Goal: Find specific page/section: Find specific page/section

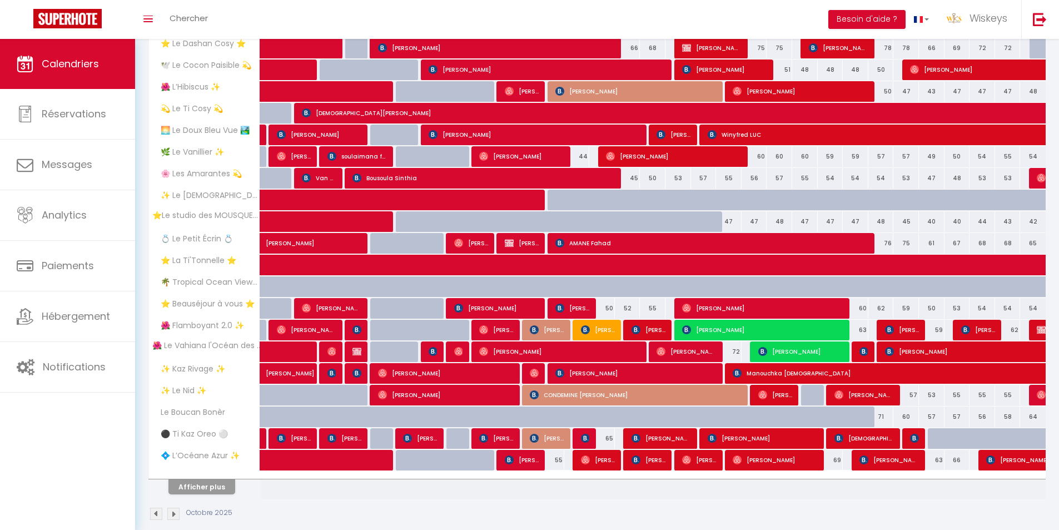
scroll to position [209, 0]
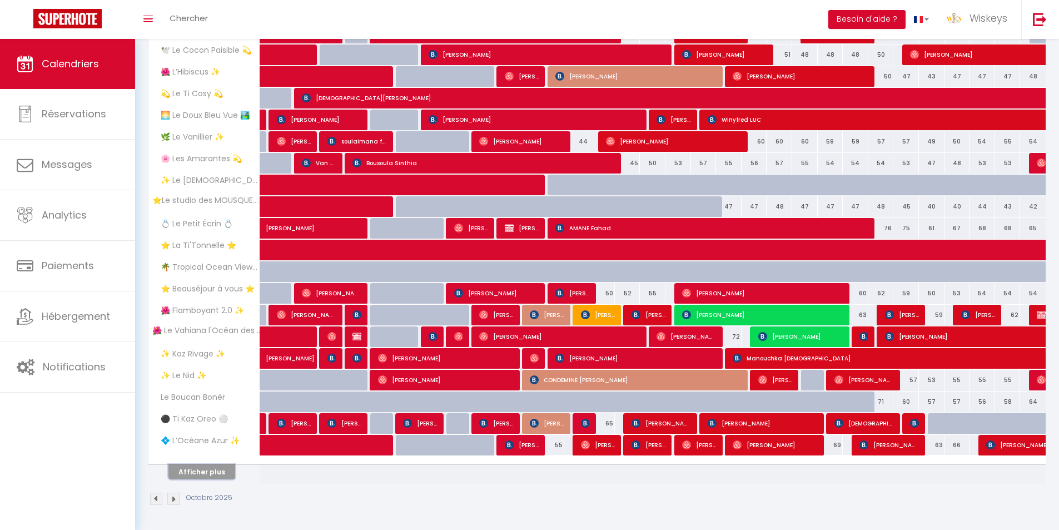
click at [222, 467] on button "Afficher plus" at bounding box center [201, 471] width 67 height 15
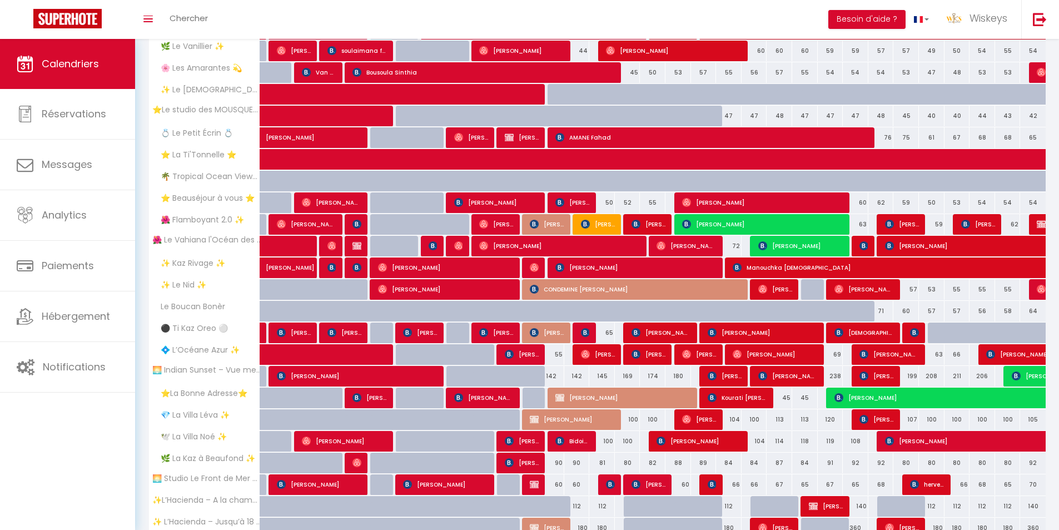
scroll to position [22, 0]
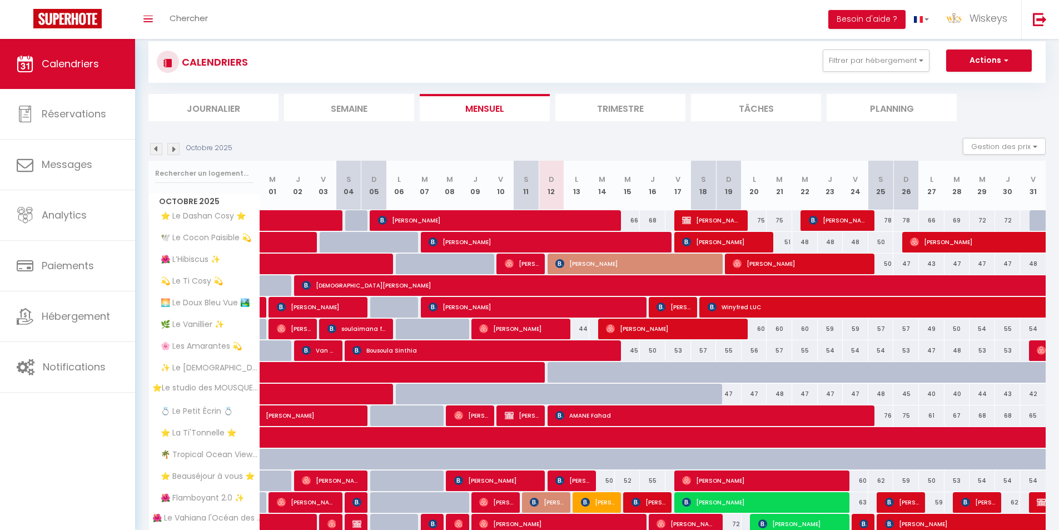
click at [174, 146] on img at bounding box center [173, 149] width 12 height 12
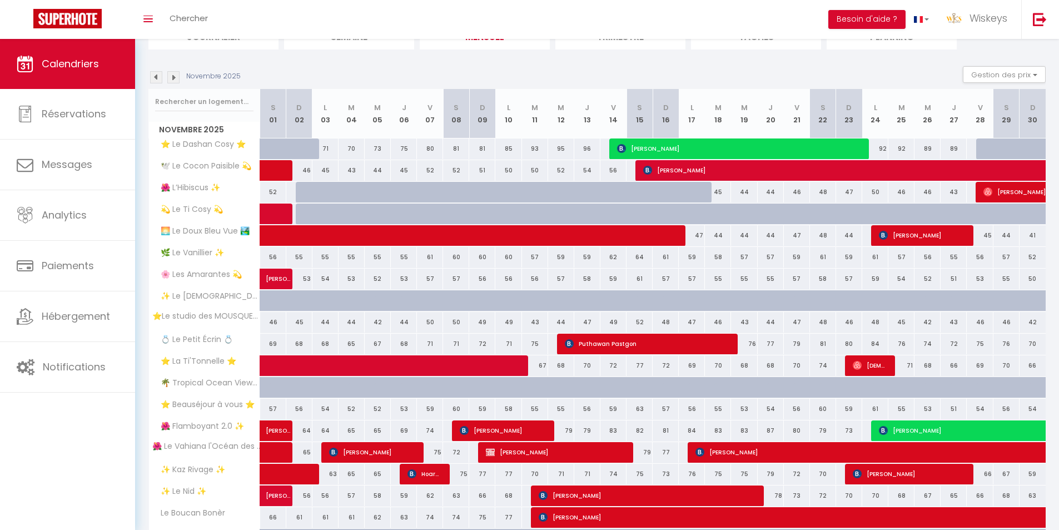
scroll to position [206, 0]
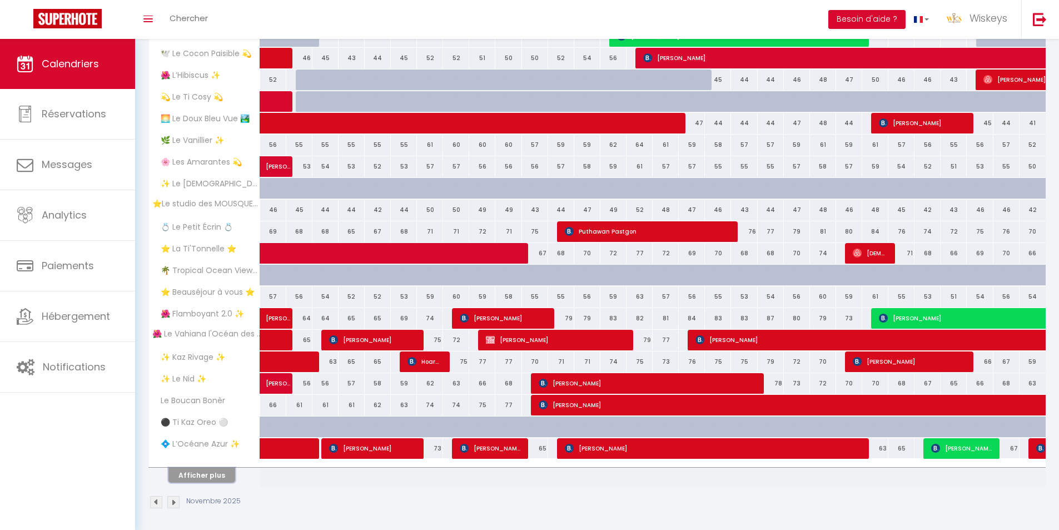
click at [213, 480] on button "Afficher plus" at bounding box center [201, 474] width 67 height 15
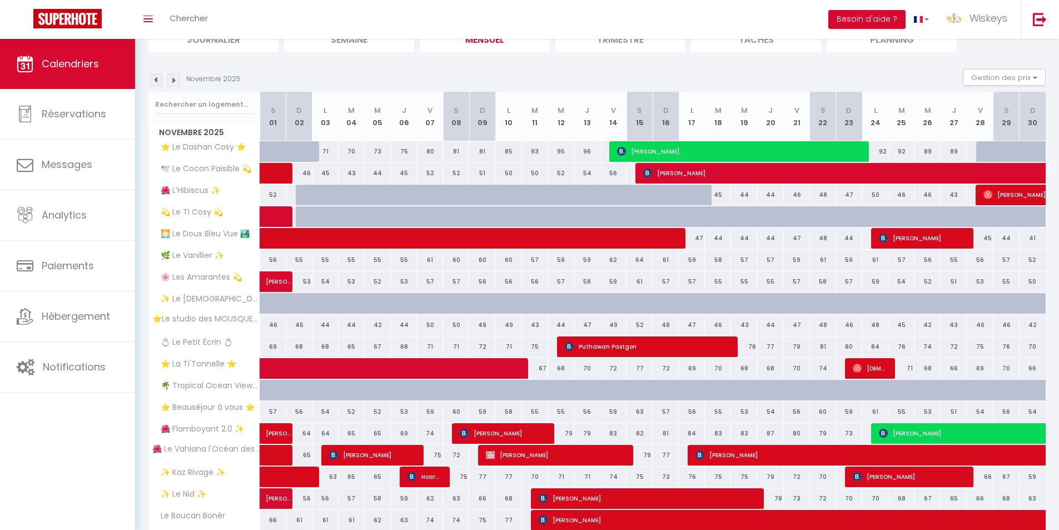
scroll to position [0, 0]
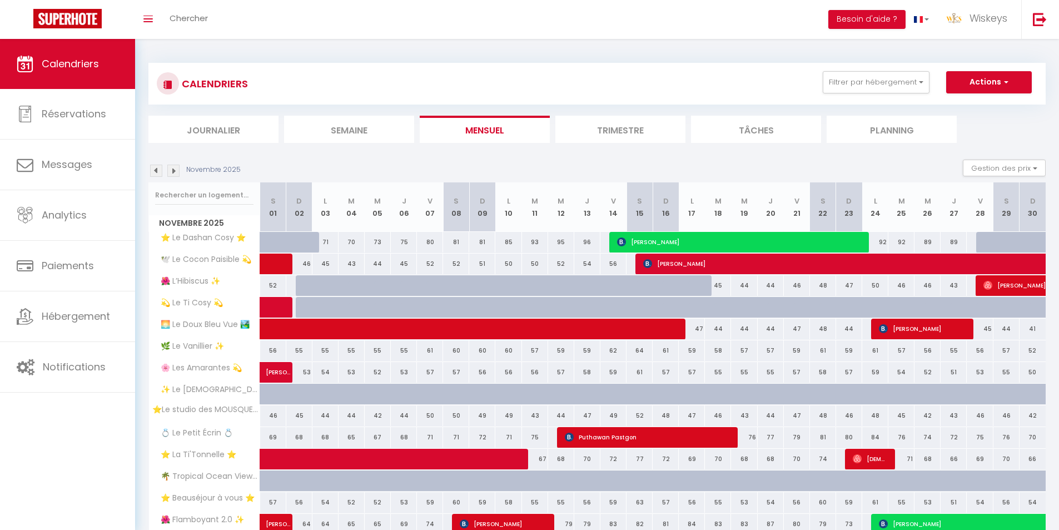
click at [176, 166] on img at bounding box center [173, 171] width 12 height 12
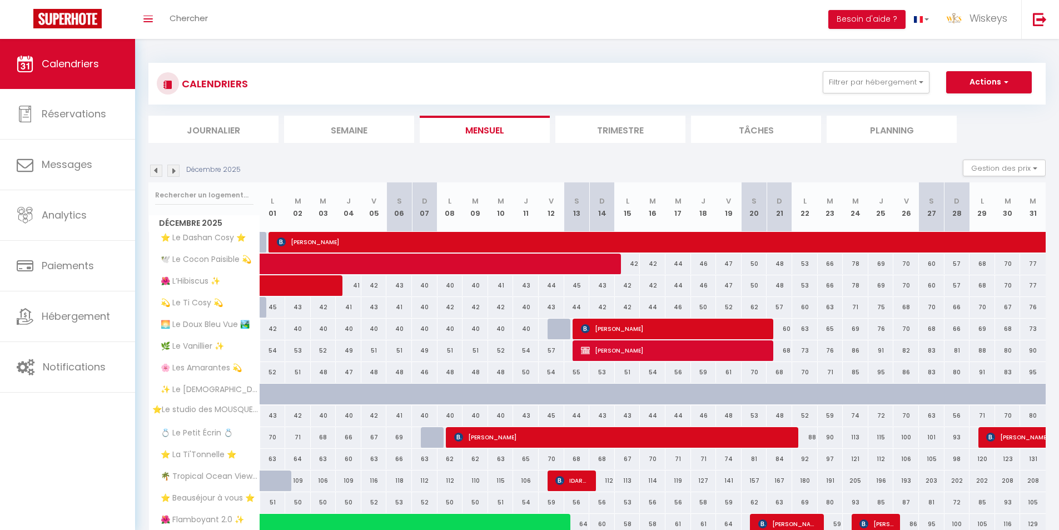
click at [152, 169] on img at bounding box center [156, 171] width 12 height 12
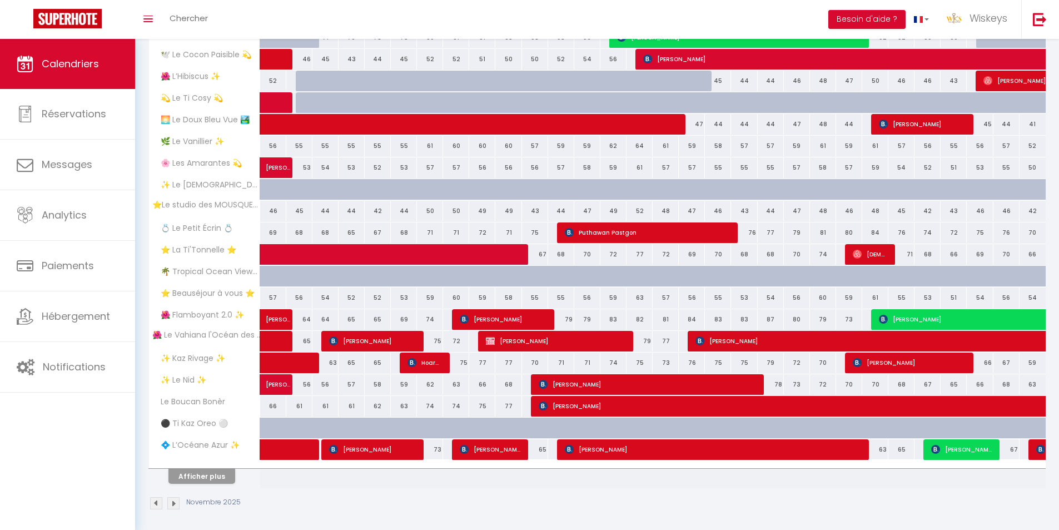
scroll to position [209, 0]
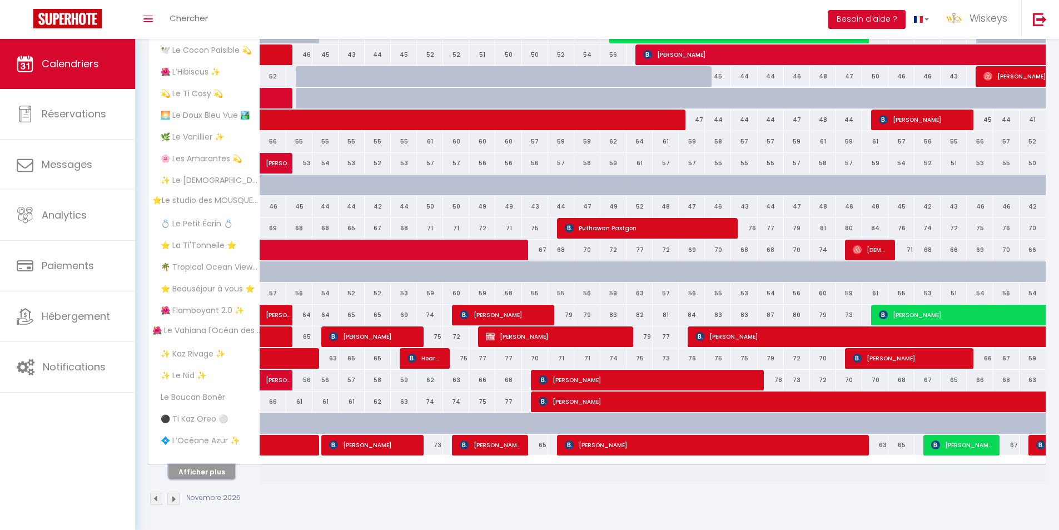
click at [218, 479] on button "Afficher plus" at bounding box center [201, 471] width 67 height 15
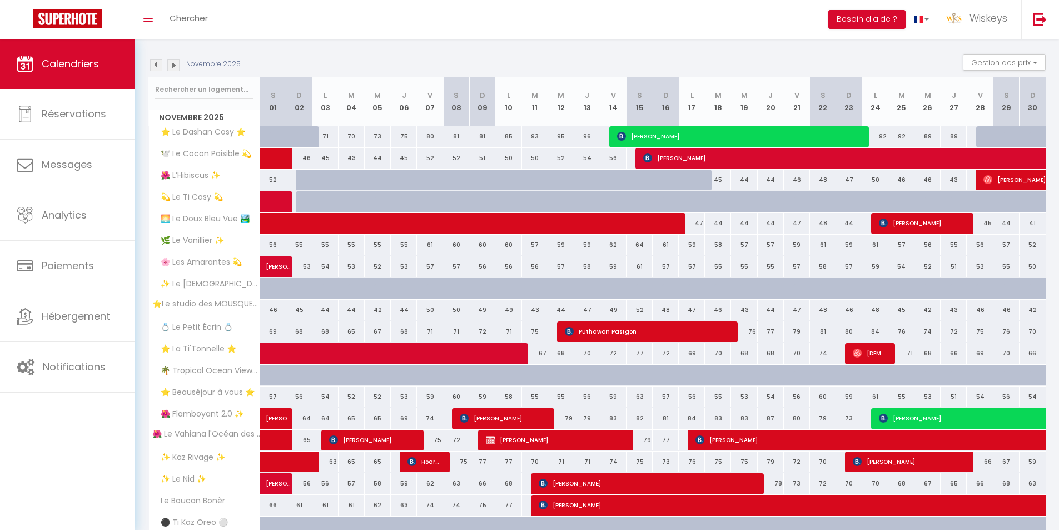
scroll to position [77, 0]
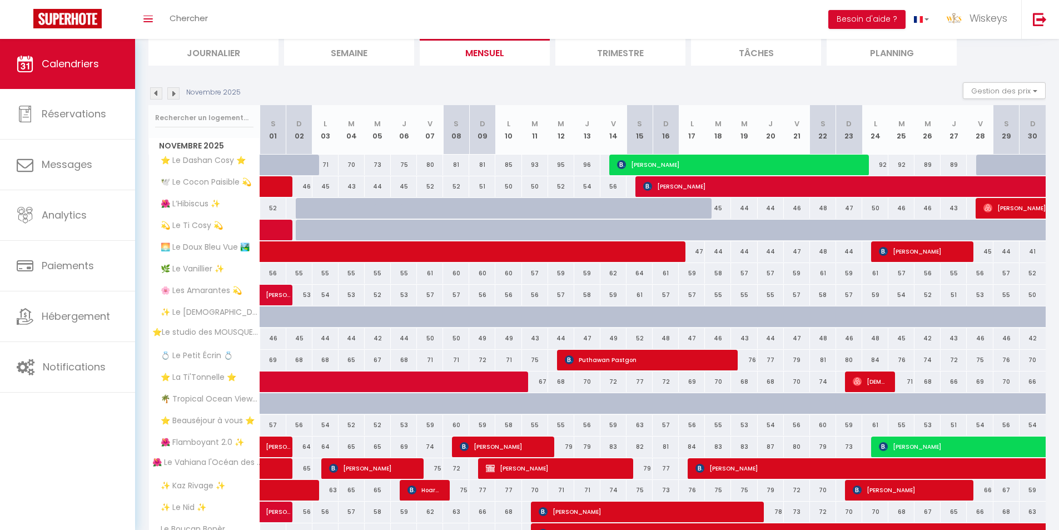
click at [153, 93] on img at bounding box center [156, 93] width 12 height 12
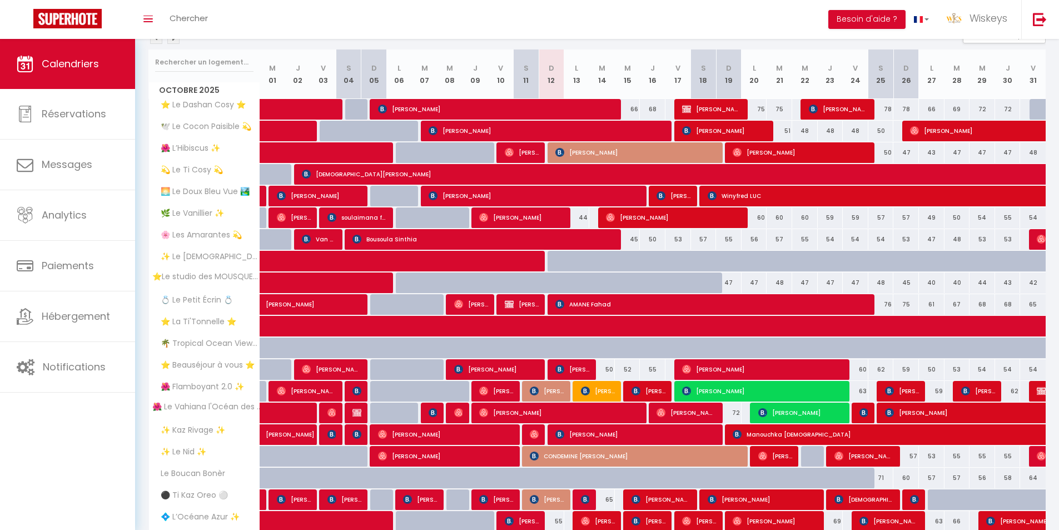
scroll to position [188, 0]
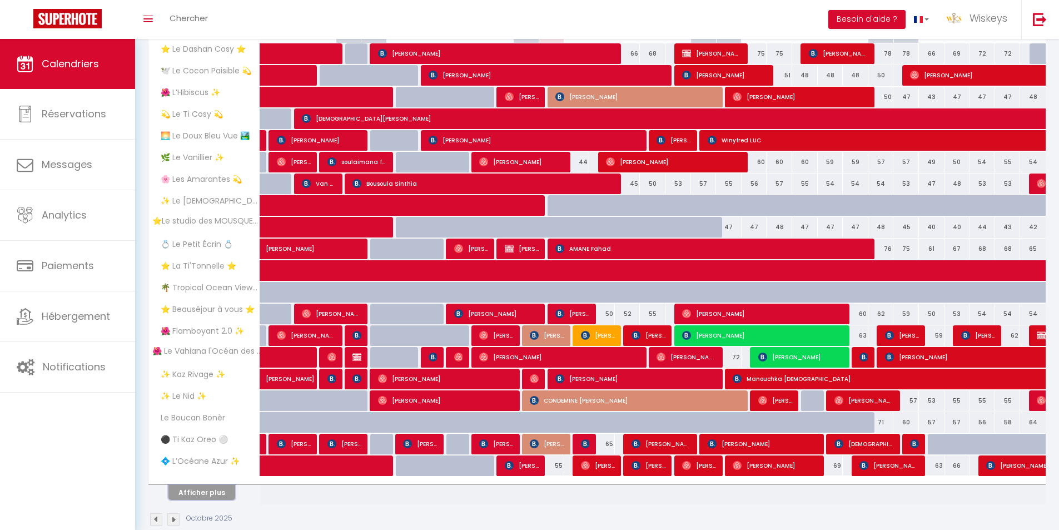
click at [231, 489] on button "Afficher plus" at bounding box center [201, 492] width 67 height 15
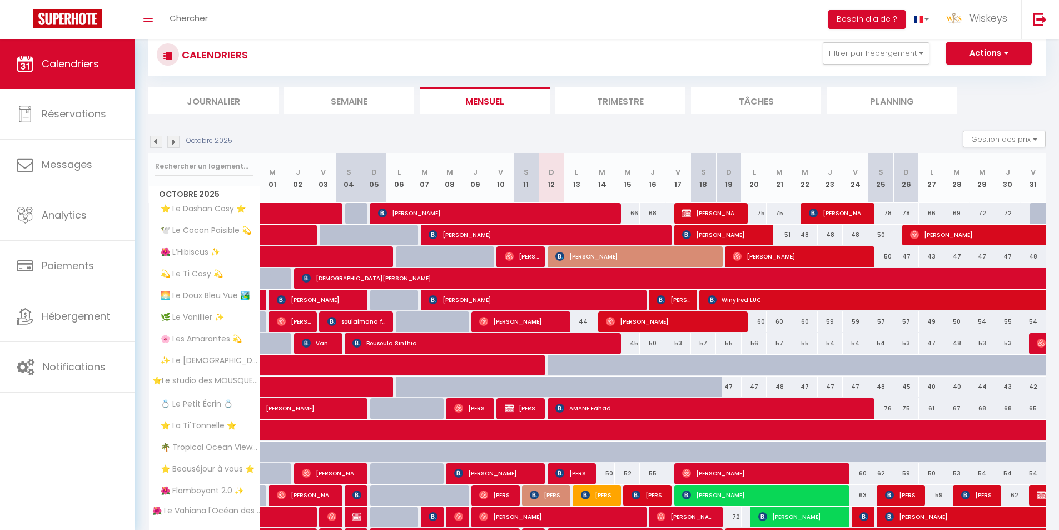
scroll to position [0, 0]
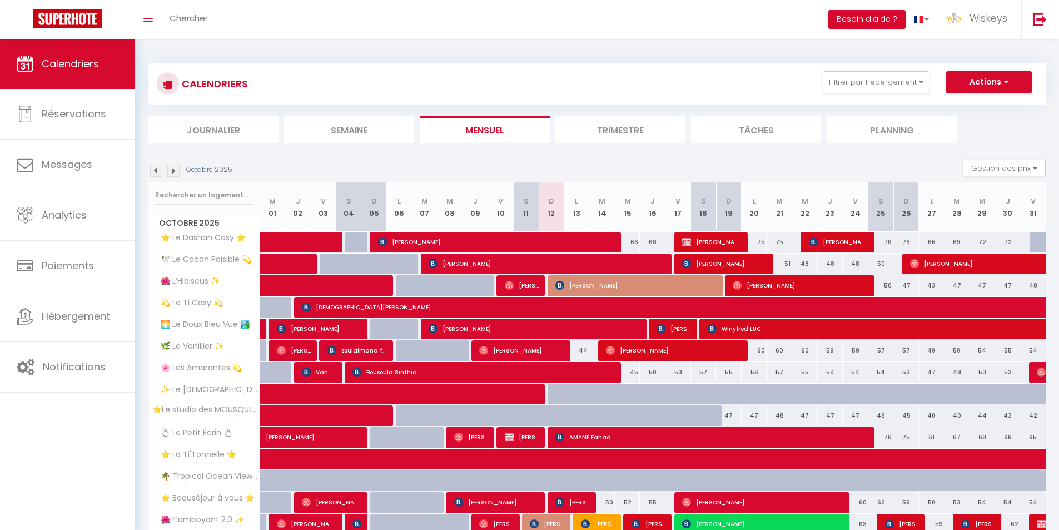
click at [160, 175] on img at bounding box center [156, 171] width 12 height 12
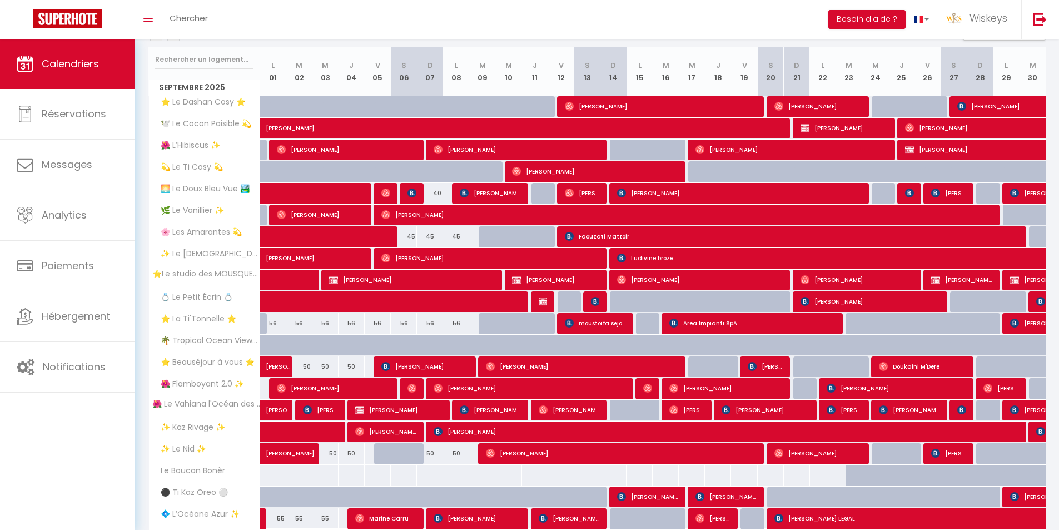
scroll to position [167, 0]
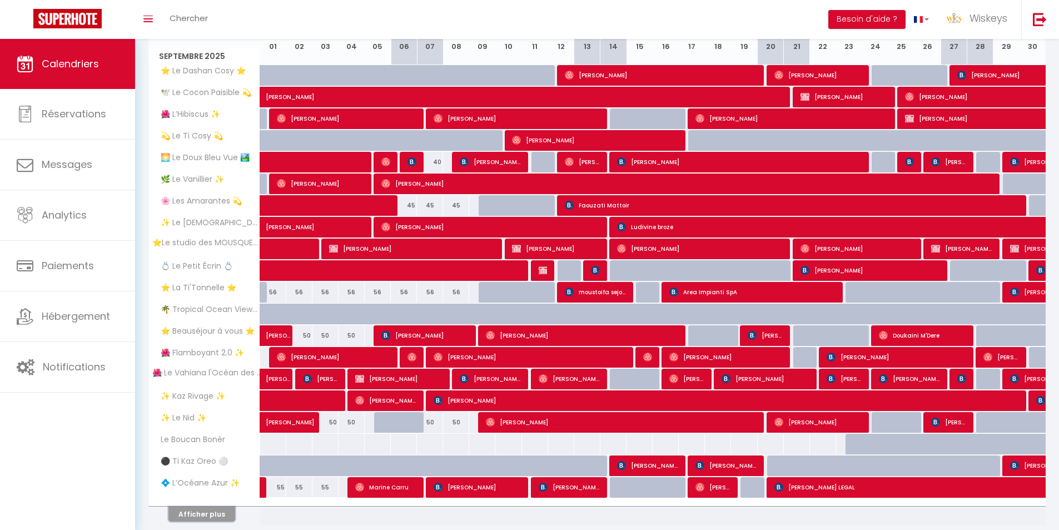
click at [214, 515] on button "Afficher plus" at bounding box center [201, 513] width 67 height 15
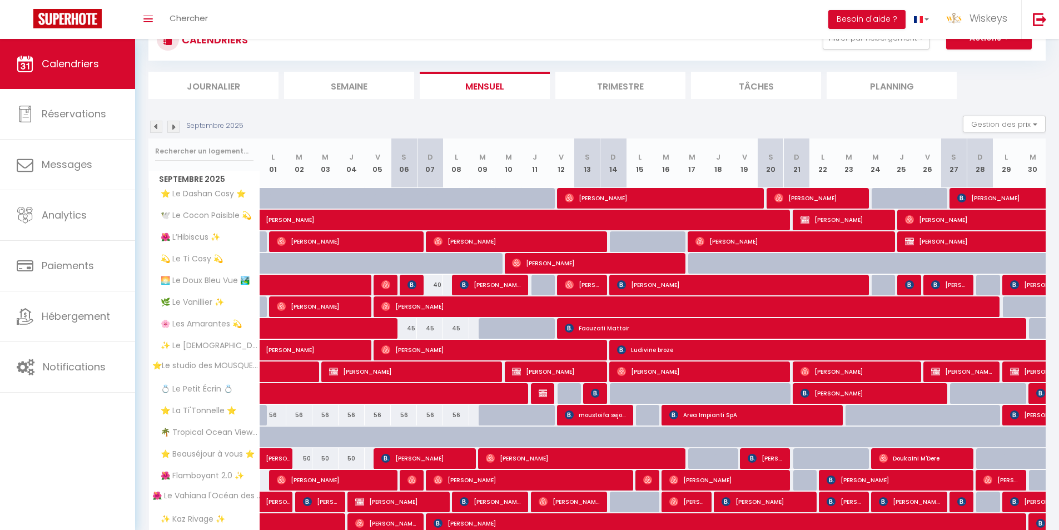
scroll to position [22, 0]
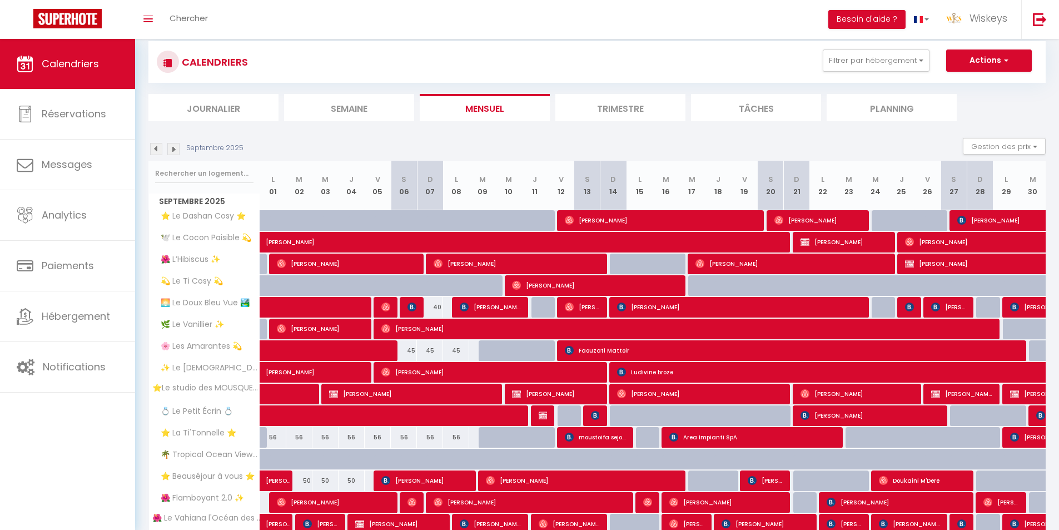
click at [172, 147] on img at bounding box center [173, 149] width 12 height 12
